Goal: Transaction & Acquisition: Purchase product/service

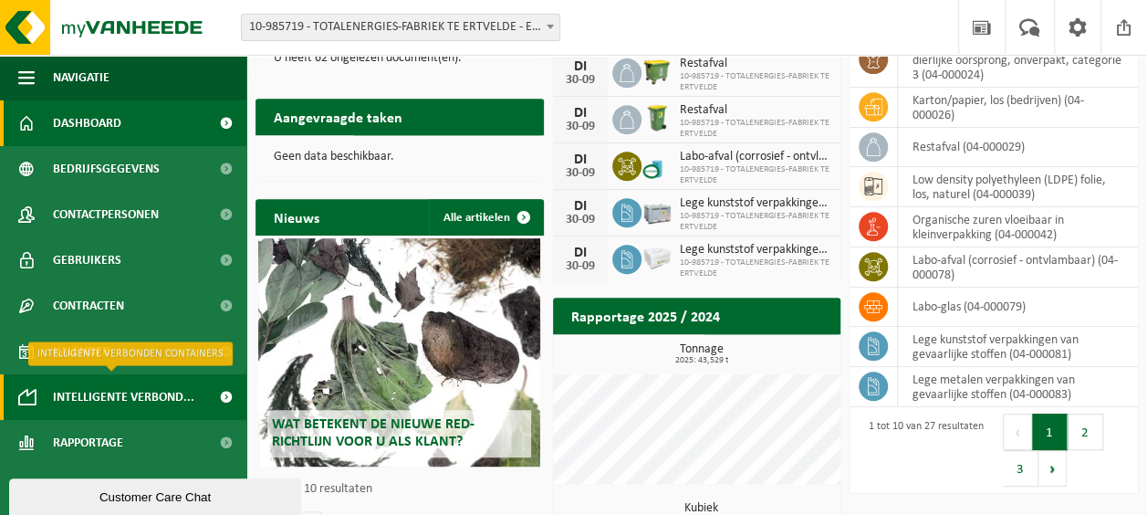
scroll to position [88, 0]
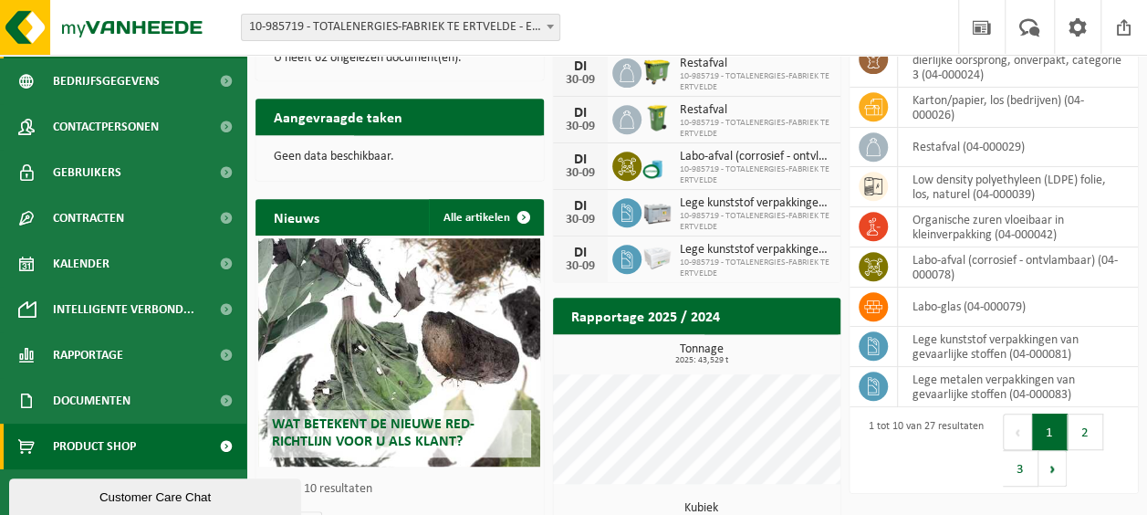
click at [93, 444] on span "Product Shop" at bounding box center [94, 446] width 83 height 46
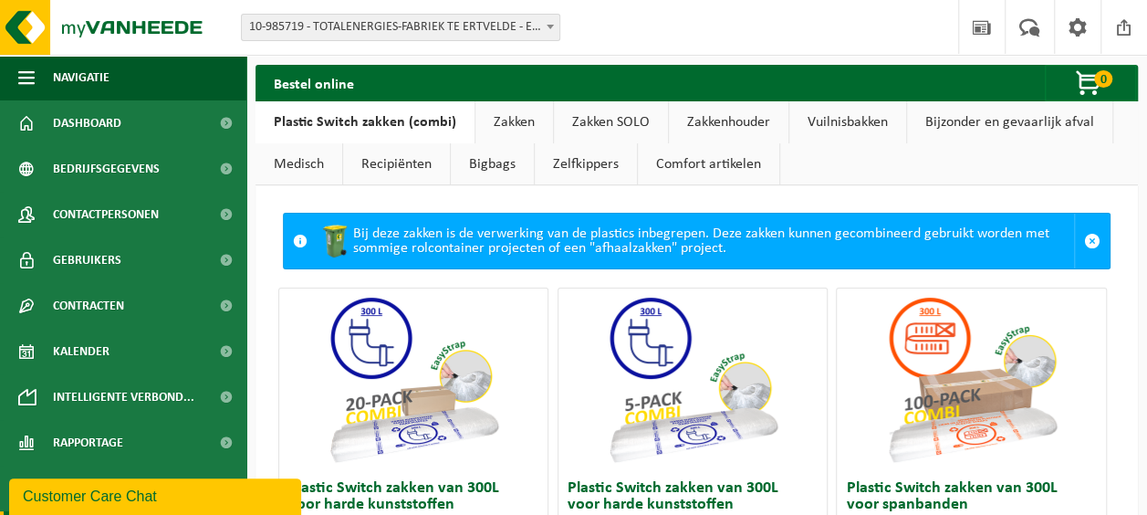
click at [845, 117] on link "Vuilnisbakken" at bounding box center [847, 122] width 117 height 42
